Goal: Task Accomplishment & Management: Use online tool/utility

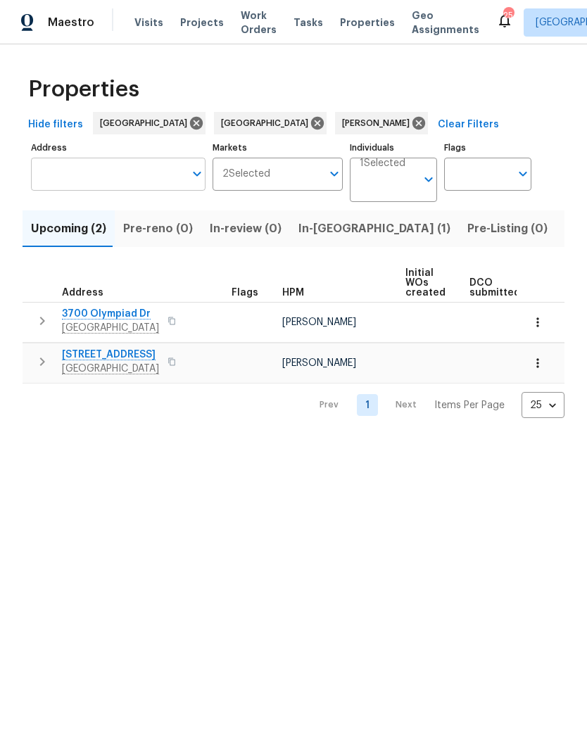
click at [86, 177] on input "Address" at bounding box center [107, 174] width 153 height 33
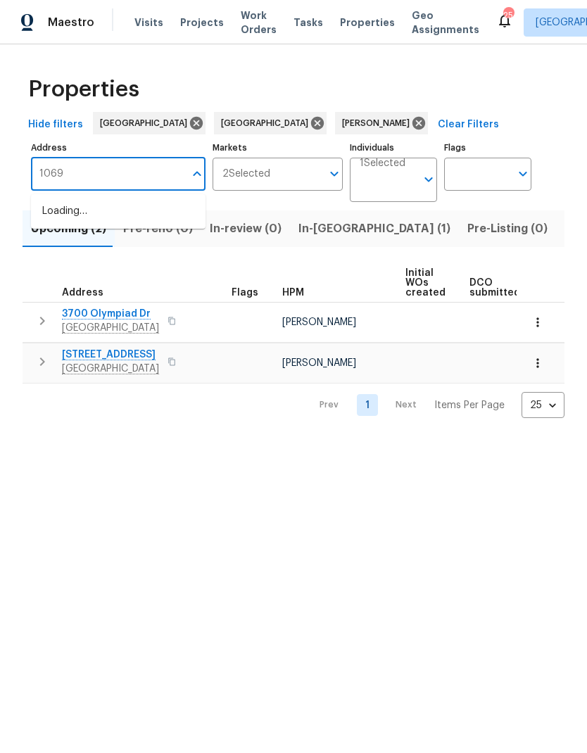
type input "10692"
click at [84, 208] on li "10692 Sycamore Ave Stanton CA 90680" at bounding box center [118, 212] width 174 height 24
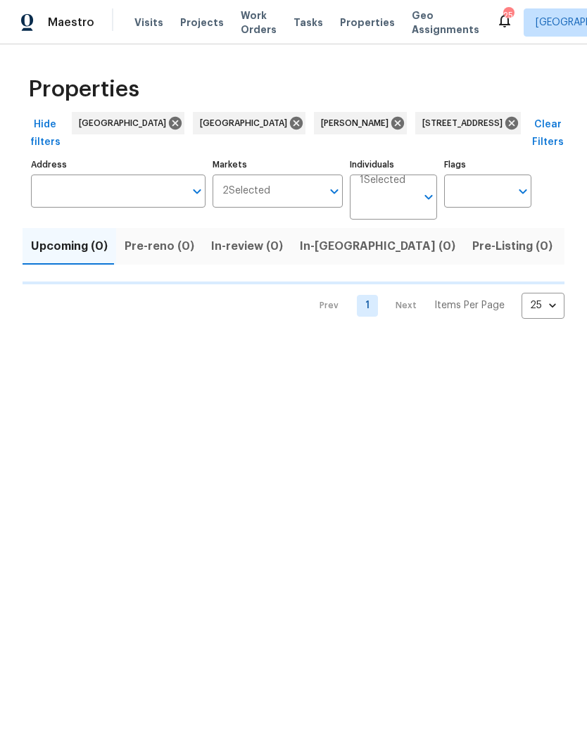
type input "10692 Sycamore Ave Stanton CA 90680"
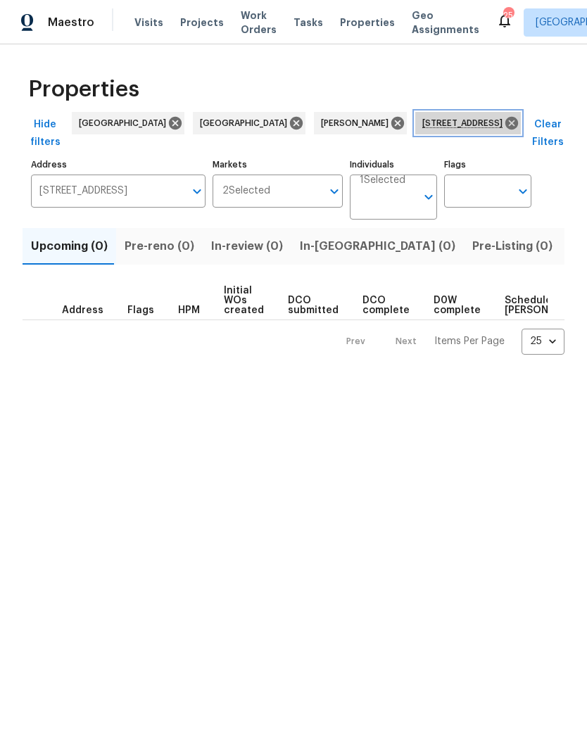
click at [422, 120] on span "10692 Sycamore Ave Stanton CA 90680" at bounding box center [465, 123] width 86 height 14
click at [395, 193] on input "Individuals" at bounding box center [388, 202] width 56 height 33
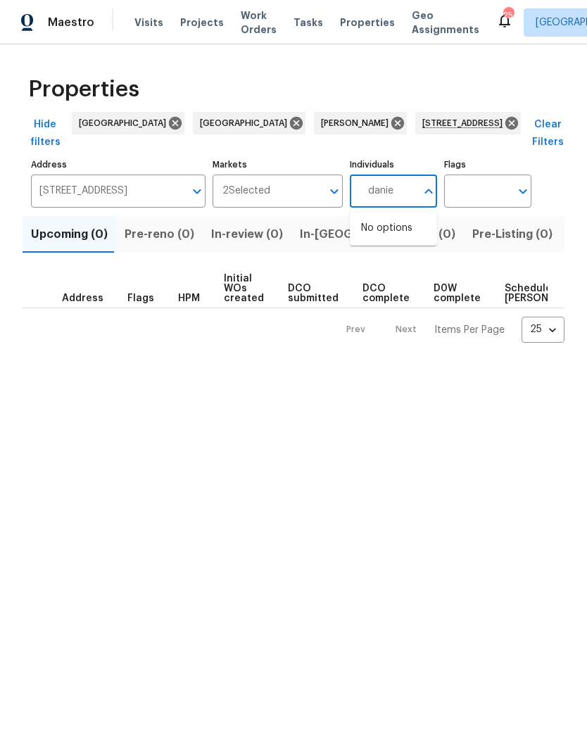
type input "daniel"
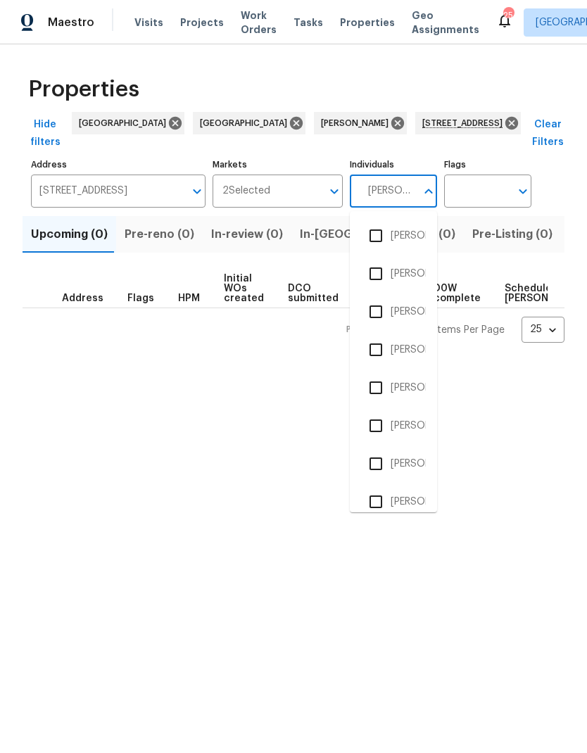
click at [380, 461] on input "checkbox" at bounding box center [376, 464] width 30 height 30
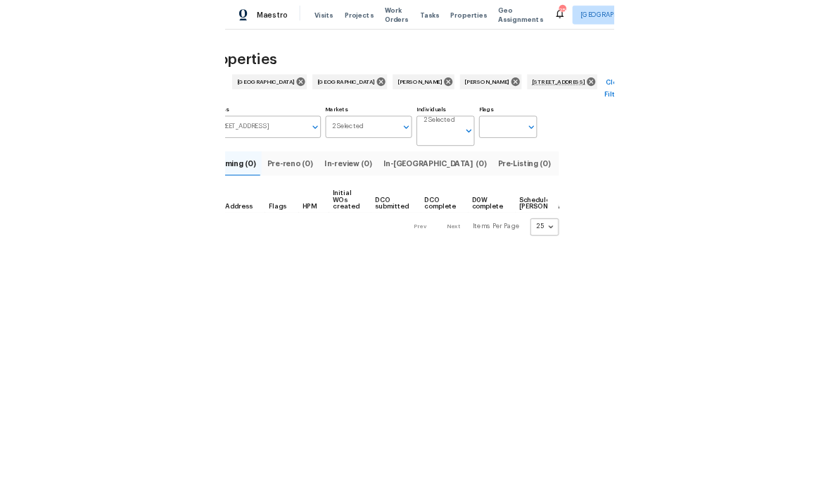
scroll to position [0, 61]
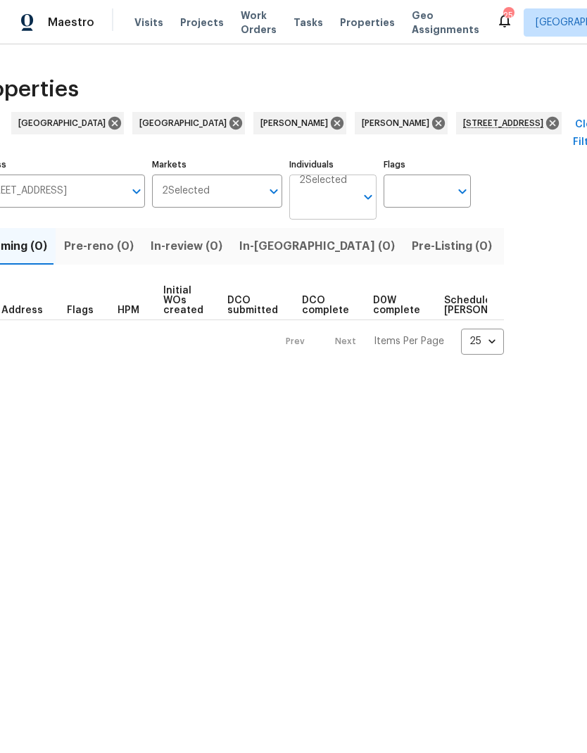
click at [362, 191] on icon "Open" at bounding box center [368, 197] width 17 height 17
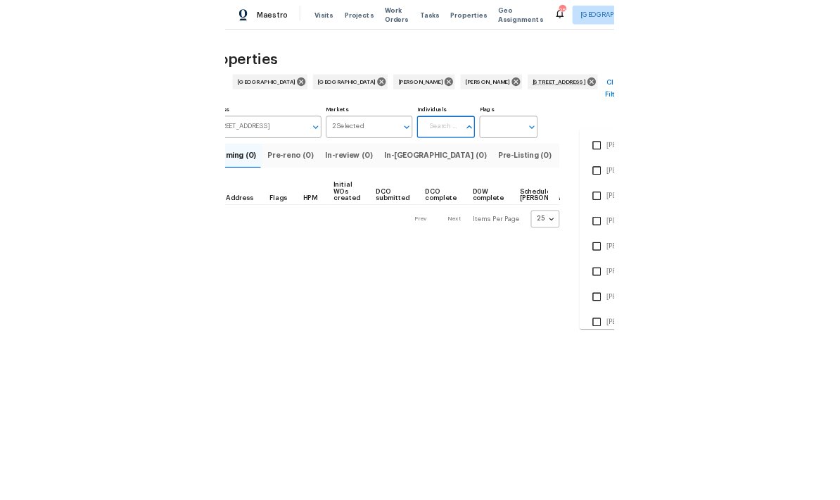
scroll to position [0, 0]
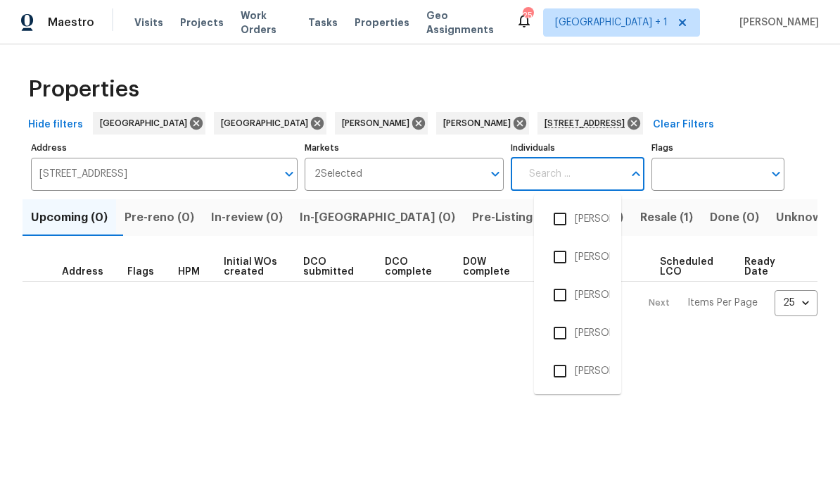
click at [161, 338] on html "Maestro Visits Projects Work Orders Tasks Properties Geo Assignments 25 Los Ang…" at bounding box center [420, 169] width 840 height 338
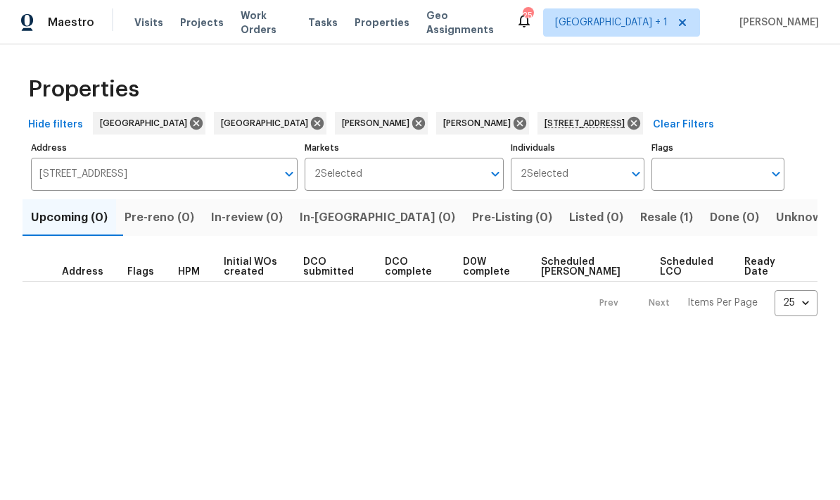
click at [586, 215] on span "Resale (1)" at bounding box center [666, 218] width 53 height 20
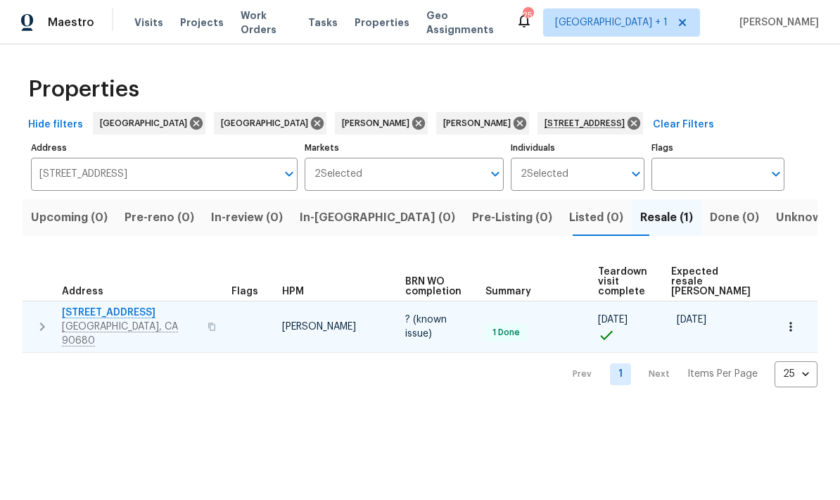
click at [115, 305] on span "10692 Sycamore Ave" at bounding box center [130, 312] width 137 height 14
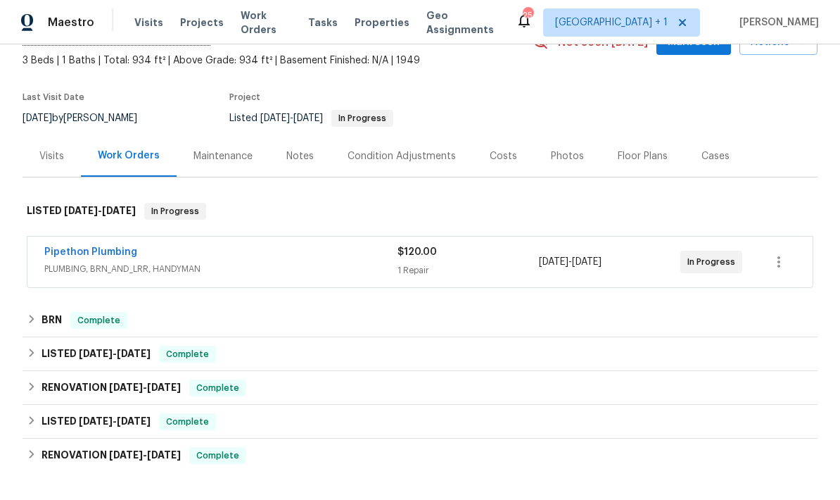
scroll to position [77, 0]
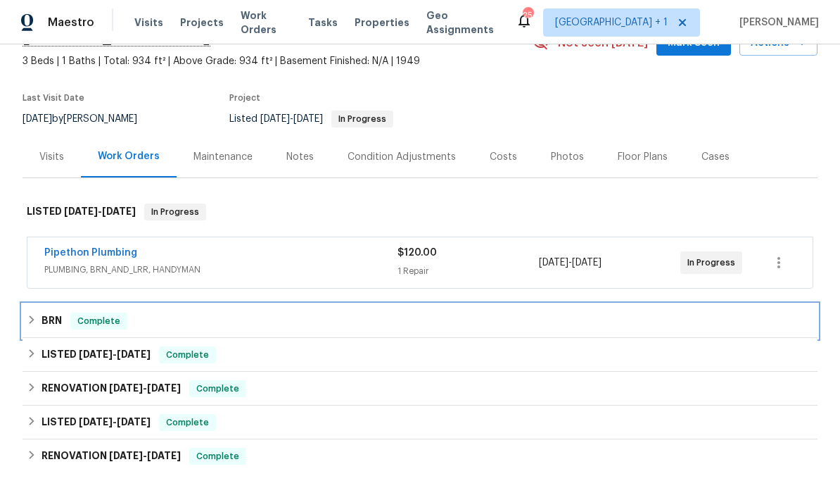
click at [80, 318] on span "Complete" at bounding box center [99, 321] width 54 height 14
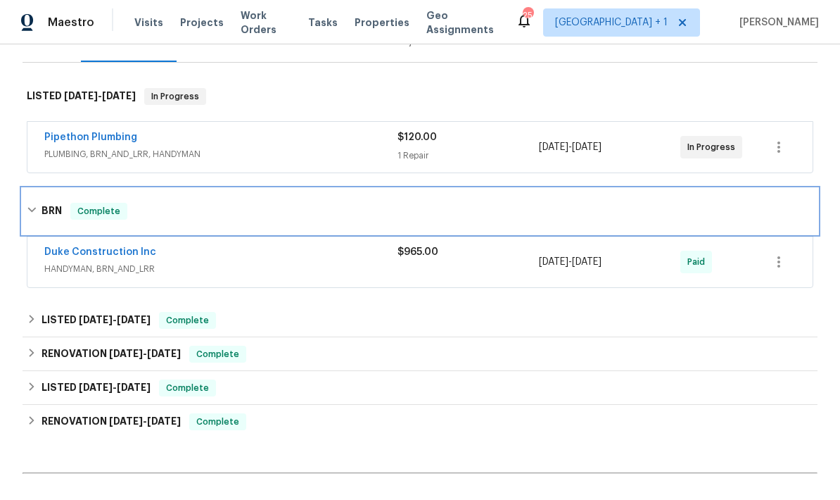
scroll to position [161, 0]
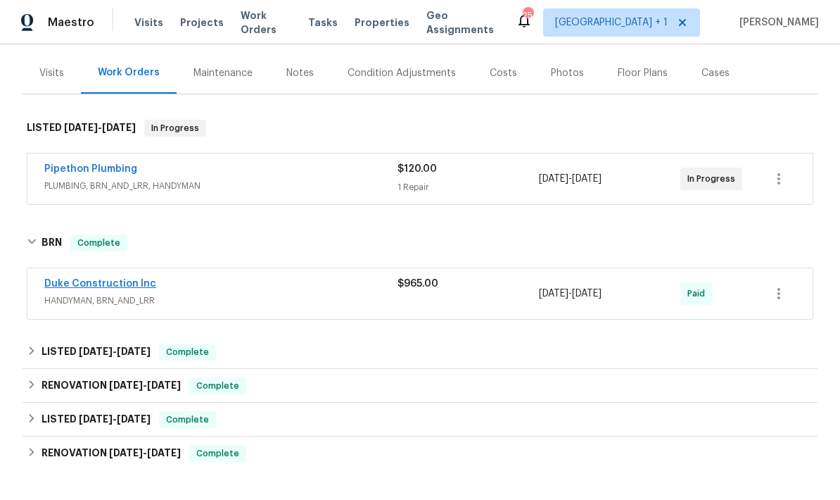
click at [91, 288] on link "Duke Construction Inc" at bounding box center [100, 284] width 112 height 10
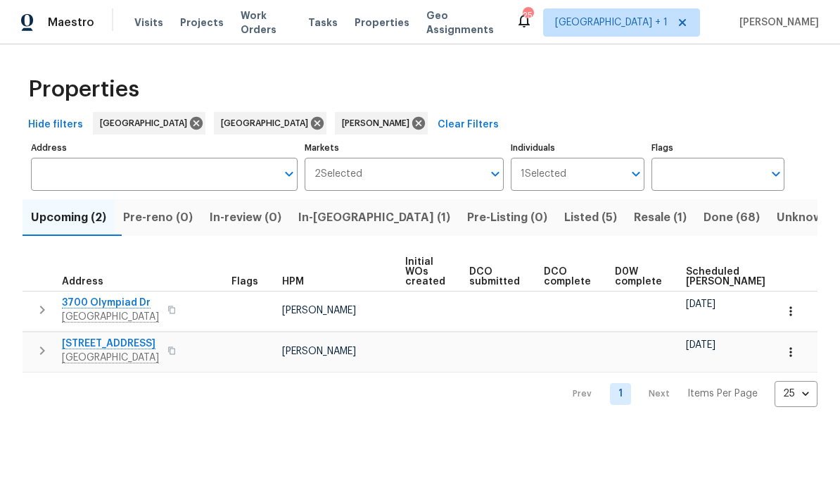
click at [586, 227] on span "Resale (1)" at bounding box center [660, 218] width 53 height 20
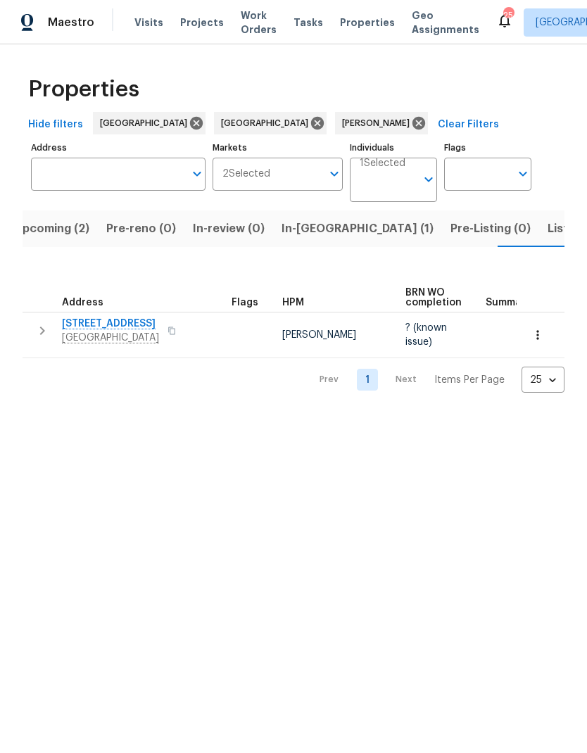
scroll to position [0, 18]
